Goal: Check status: Check status

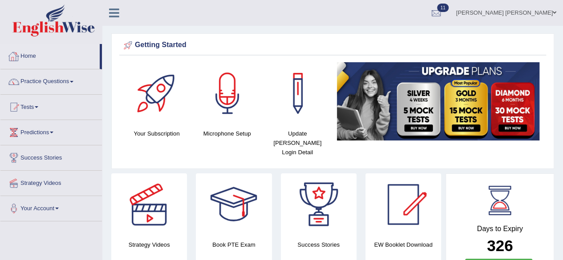
click at [29, 57] on link "Home" at bounding box center [49, 55] width 99 height 22
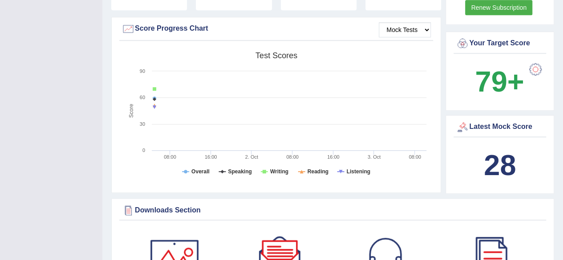
scroll to position [221, 0]
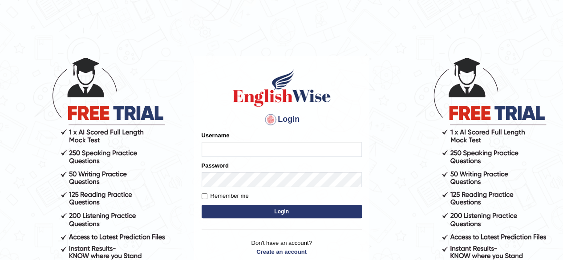
type input "[PERSON_NAME]"
click at [273, 213] on button "Login" at bounding box center [282, 211] width 160 height 13
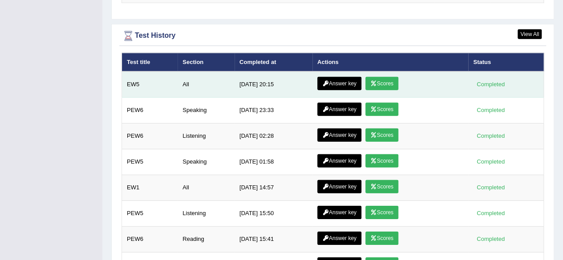
scroll to position [1282, 0]
click at [379, 77] on link "Scores" at bounding box center [381, 83] width 33 height 13
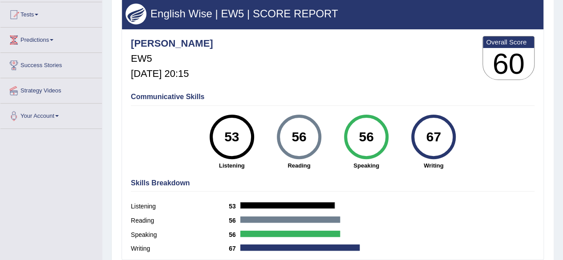
scroll to position [88, 0]
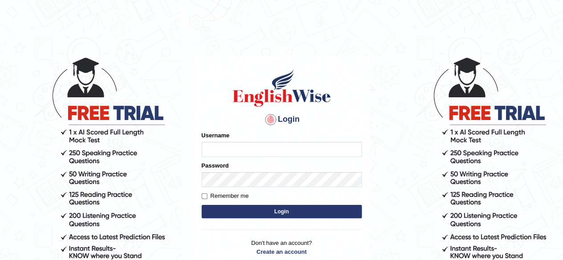
type input "abdulkhalid_parramatta"
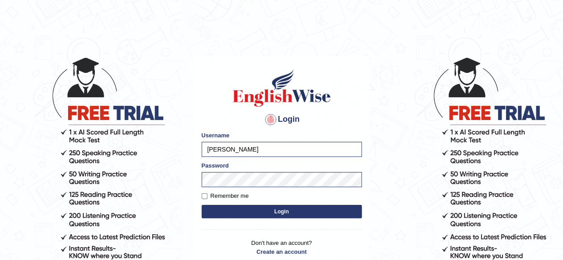
drag, startPoint x: 0, startPoint y: 0, endPoint x: 373, endPoint y: 200, distance: 423.1
click at [373, 200] on body "Login Please fix the following errors: Username abdulkhalid_parramatta Password…" at bounding box center [281, 158] width 563 height 260
click at [317, 211] on button "Login" at bounding box center [282, 211] width 160 height 13
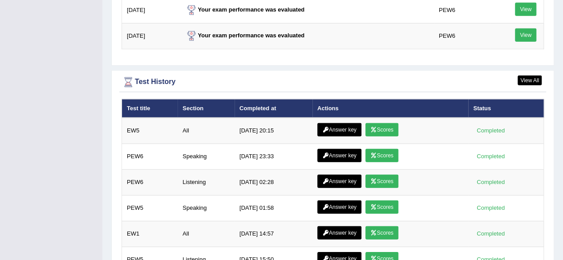
scroll to position [1249, 0]
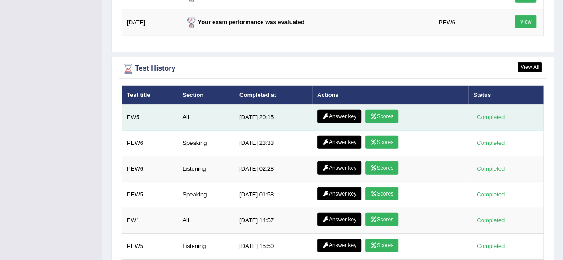
click at [336, 110] on link "Answer key" at bounding box center [339, 116] width 44 height 13
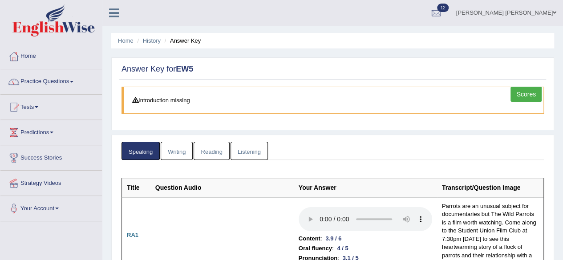
click at [176, 146] on link "Writing" at bounding box center [177, 151] width 32 height 18
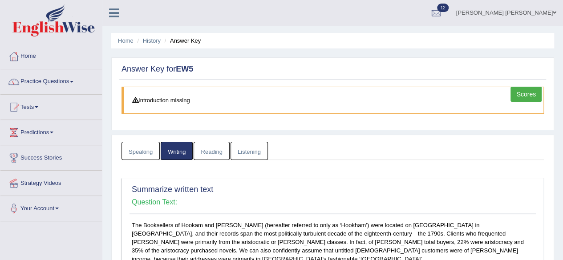
click at [217, 154] on link "Reading" at bounding box center [212, 151] width 36 height 18
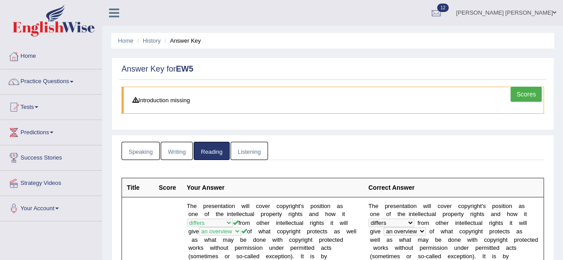
click at [248, 149] on link "Listening" at bounding box center [249, 151] width 37 height 18
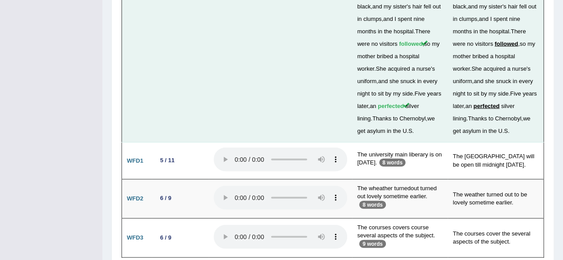
scroll to position [2646, 0]
